Goal: Navigation & Orientation: Find specific page/section

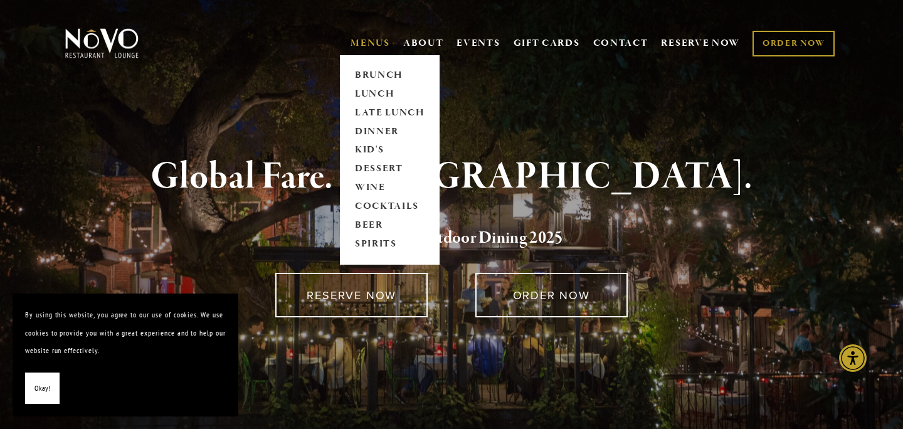
click at [364, 43] on link "MENUS" at bounding box center [369, 43] width 39 height 13
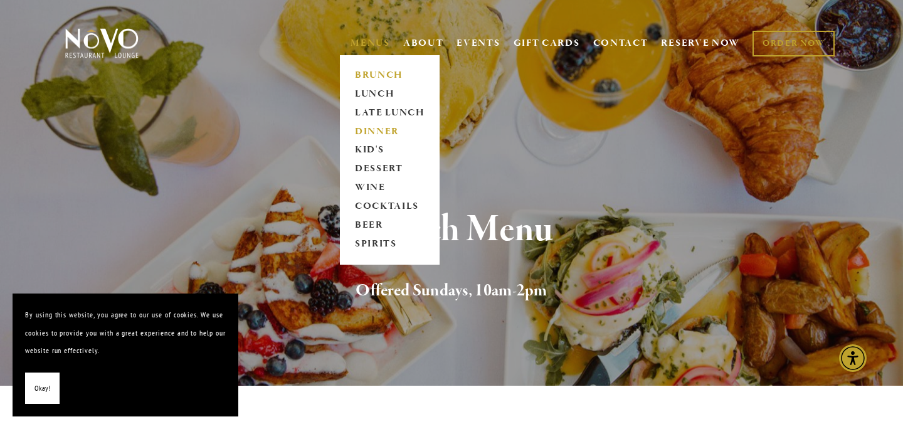
click at [369, 129] on link "DINNER" at bounding box center [389, 131] width 78 height 19
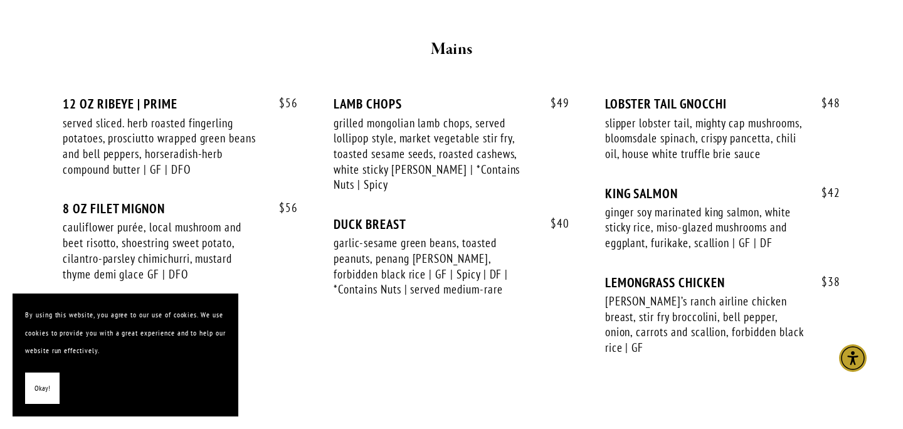
scroll to position [1595, 0]
